Goal: Task Accomplishment & Management: Complete application form

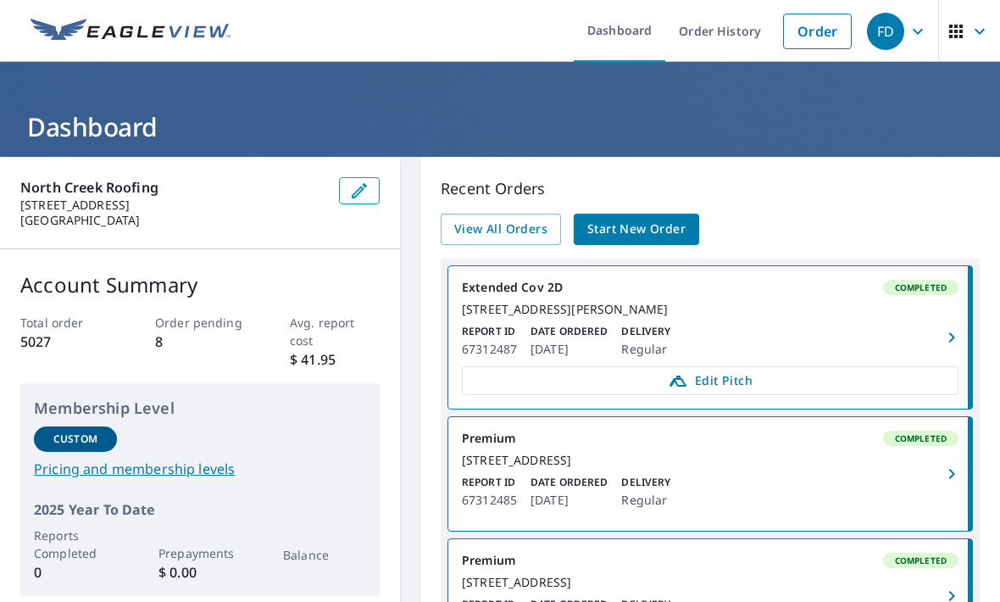
click at [671, 227] on span "Start New Order" at bounding box center [636, 229] width 98 height 21
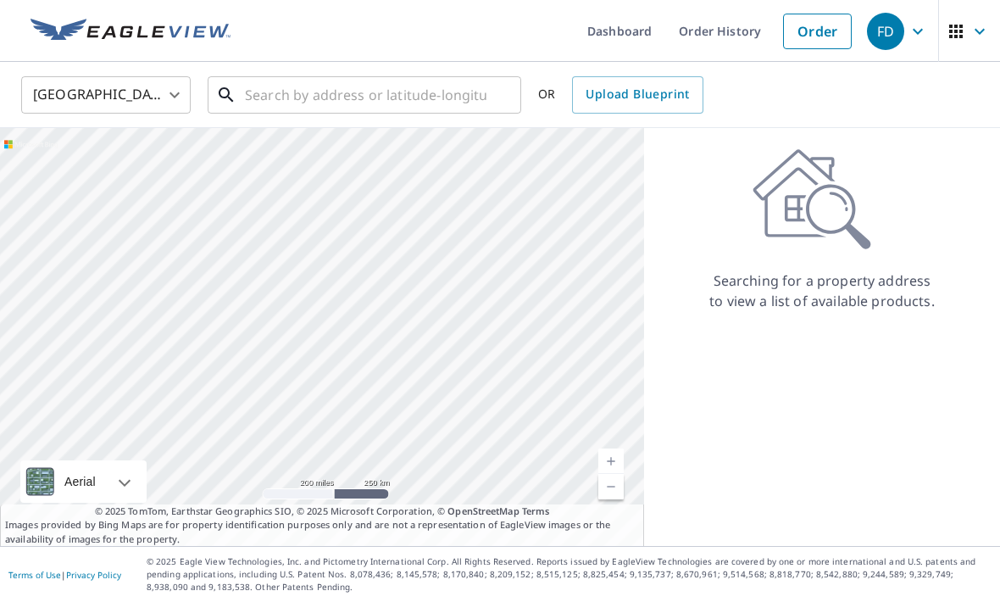
click at [361, 96] on input "text" at bounding box center [366, 94] width 242 height 47
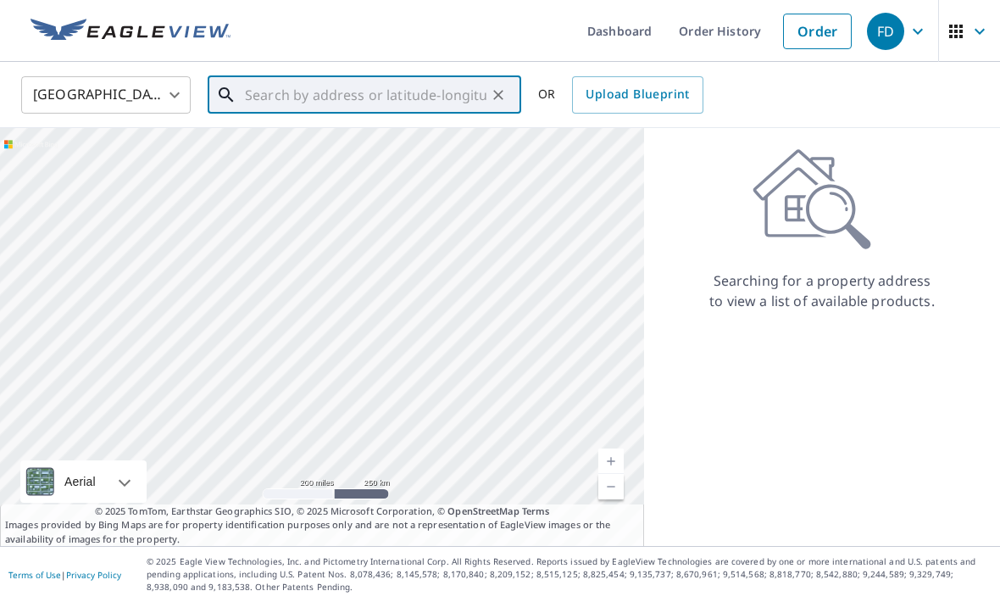
click at [303, 103] on input "text" at bounding box center [366, 94] width 242 height 47
paste input "[STREET_ADDRESS]"
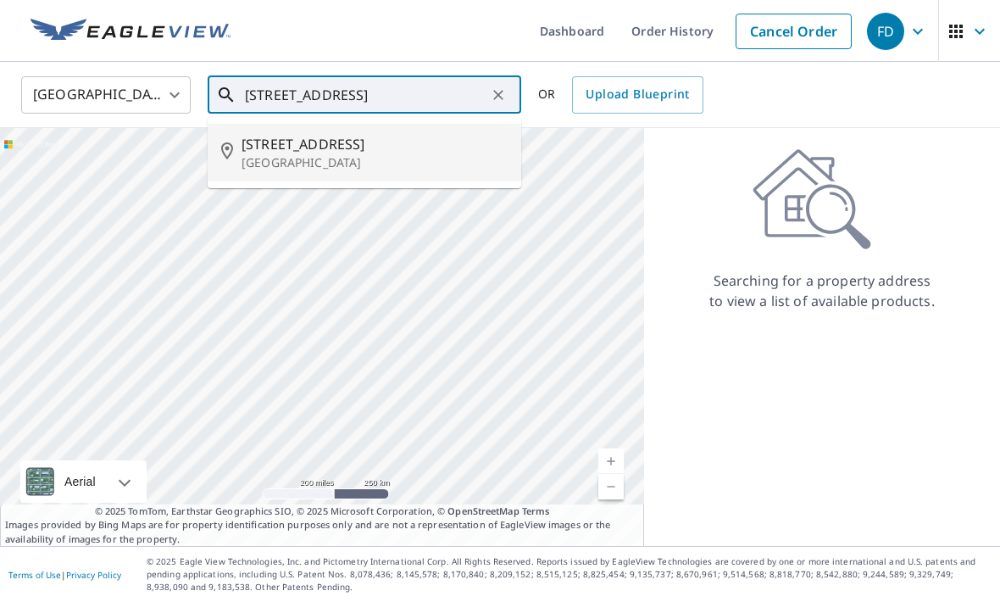
click at [320, 154] on p "[GEOGRAPHIC_DATA]" at bounding box center [375, 162] width 266 height 17
type input "[STREET_ADDRESS]"
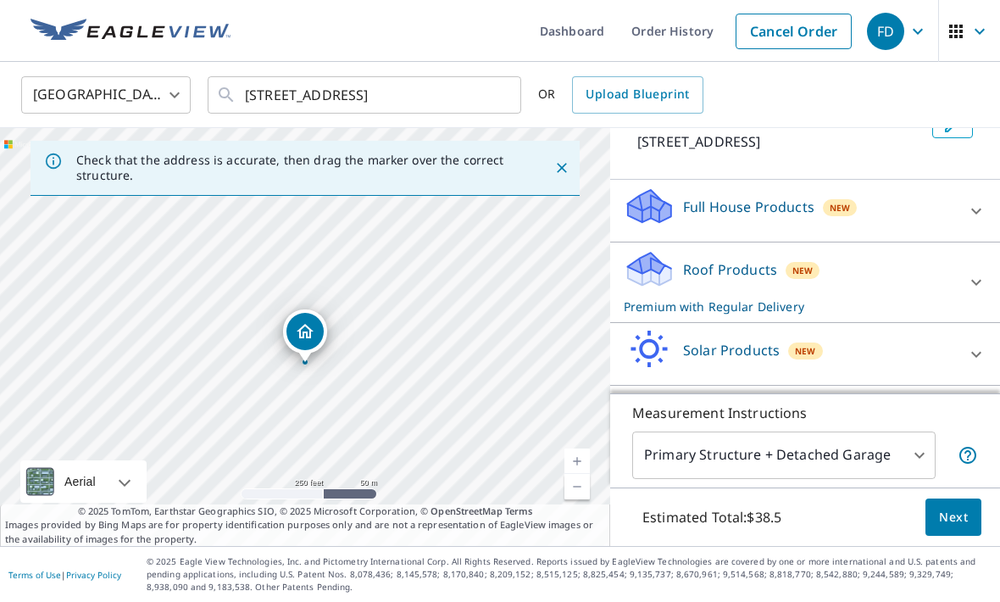
scroll to position [123, 0]
click at [968, 537] on button "Next" at bounding box center [954, 517] width 56 height 38
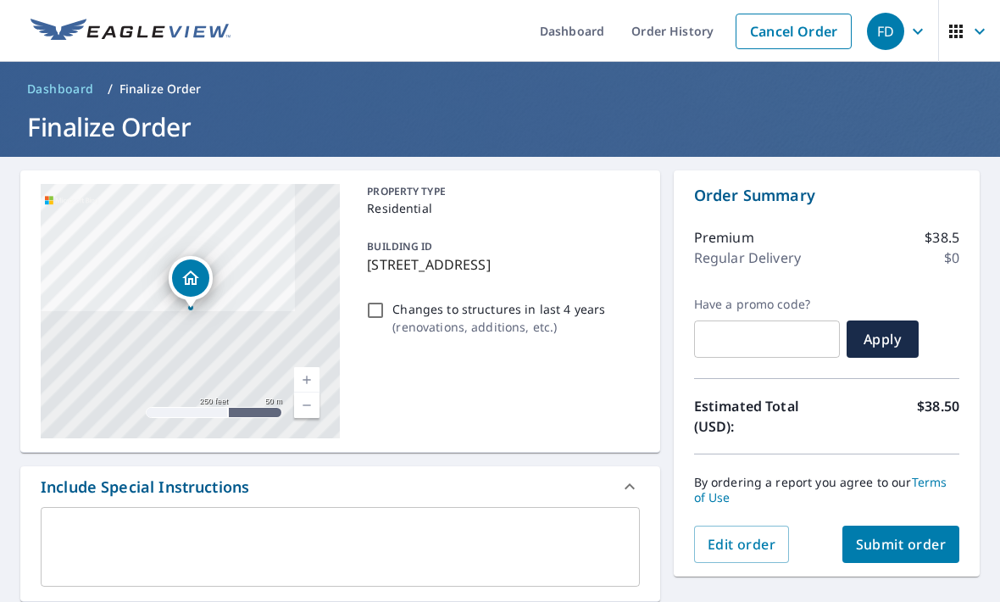
click at [922, 550] on span "Submit order" at bounding box center [901, 544] width 91 height 19
checkbox input "true"
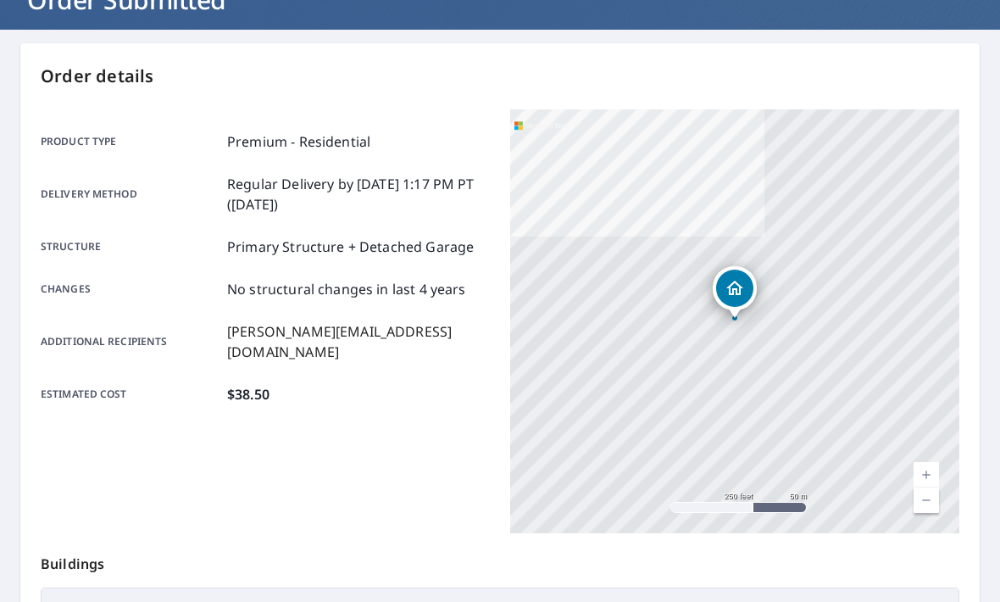
click at [998, 370] on main "Order details Product type Premium - Residential Delivery method Regular Delive…" at bounding box center [500, 429] width 1000 height 798
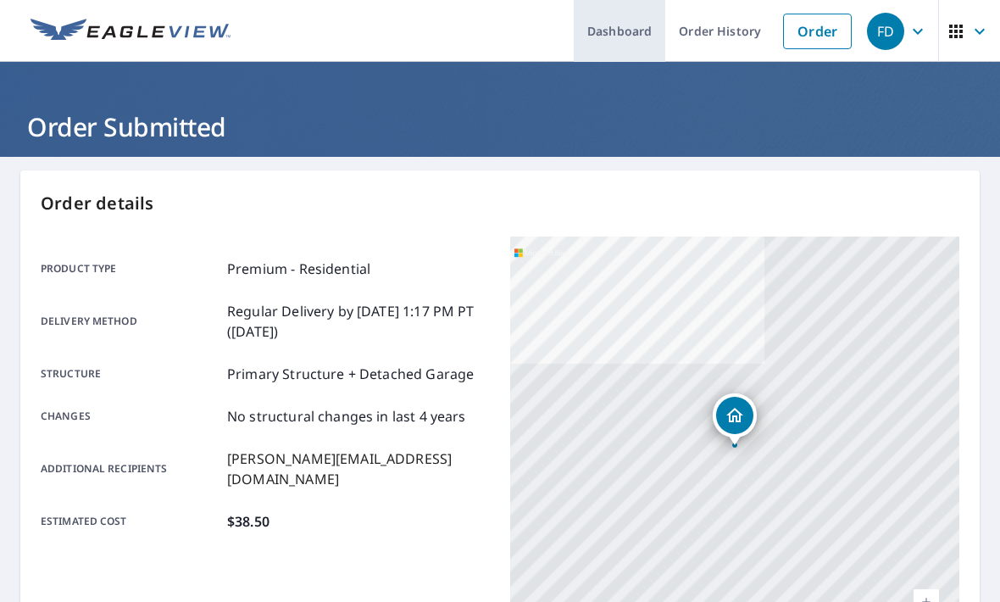
click at [632, 33] on link "Dashboard" at bounding box center [620, 31] width 92 height 62
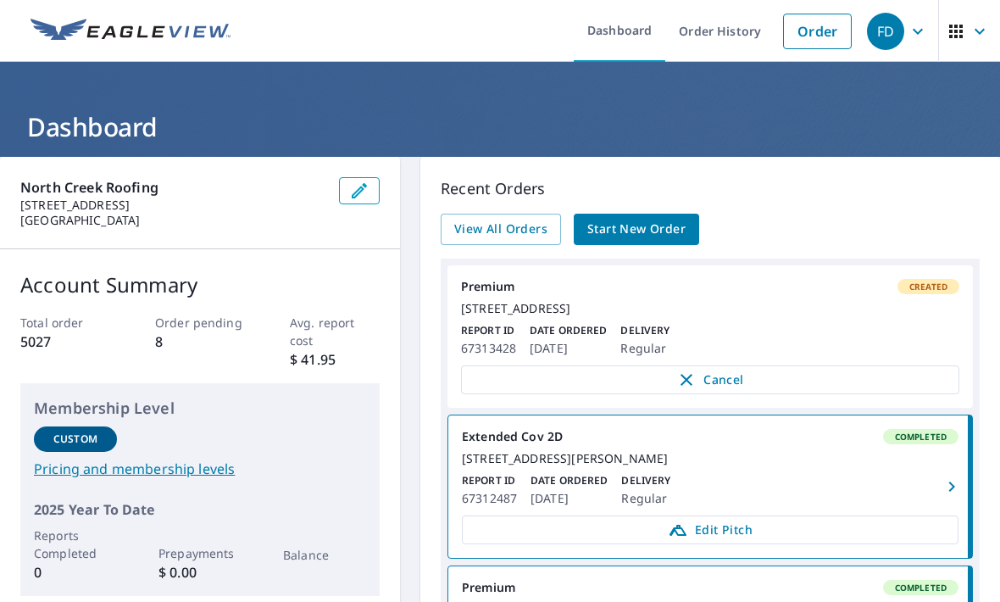
click at [918, 31] on icon "button" at bounding box center [918, 31] width 20 height 20
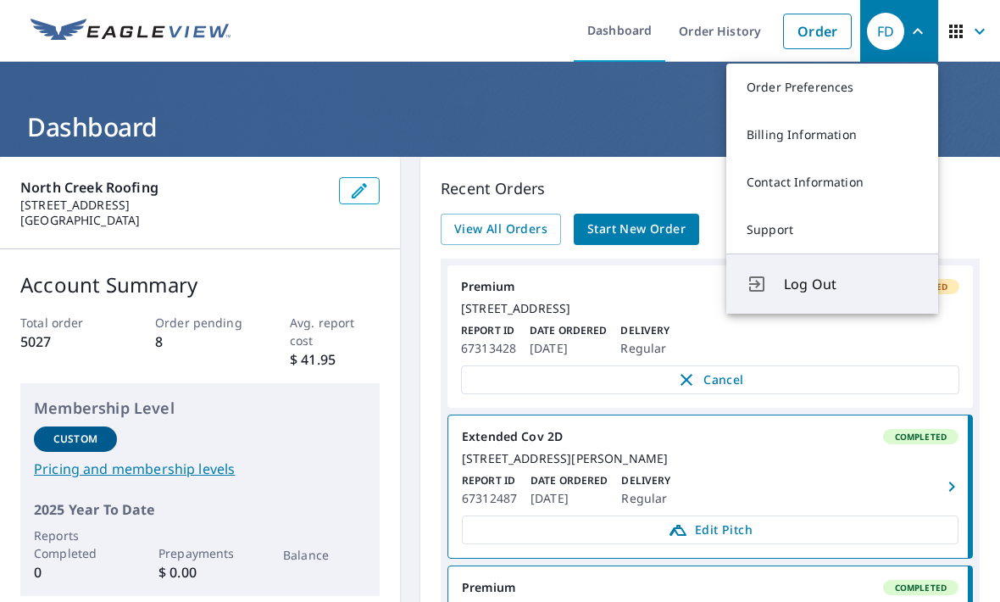
click at [825, 299] on button "Log Out" at bounding box center [832, 283] width 212 height 60
